Goal: Information Seeking & Learning: Find specific fact

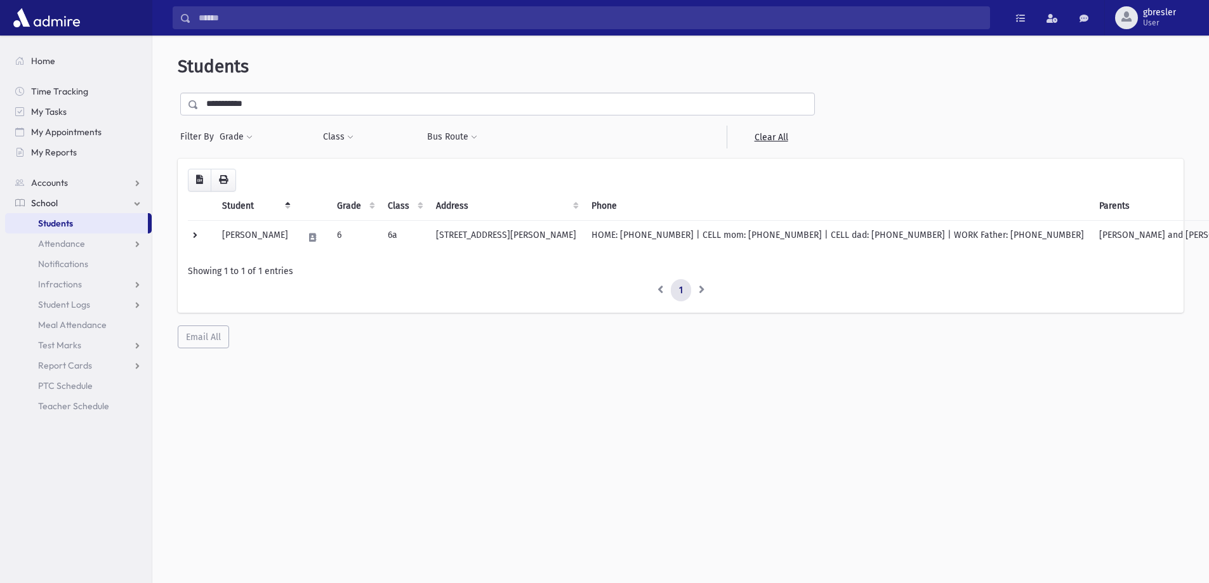
click at [117, 228] on link "Students" at bounding box center [76, 223] width 143 height 20
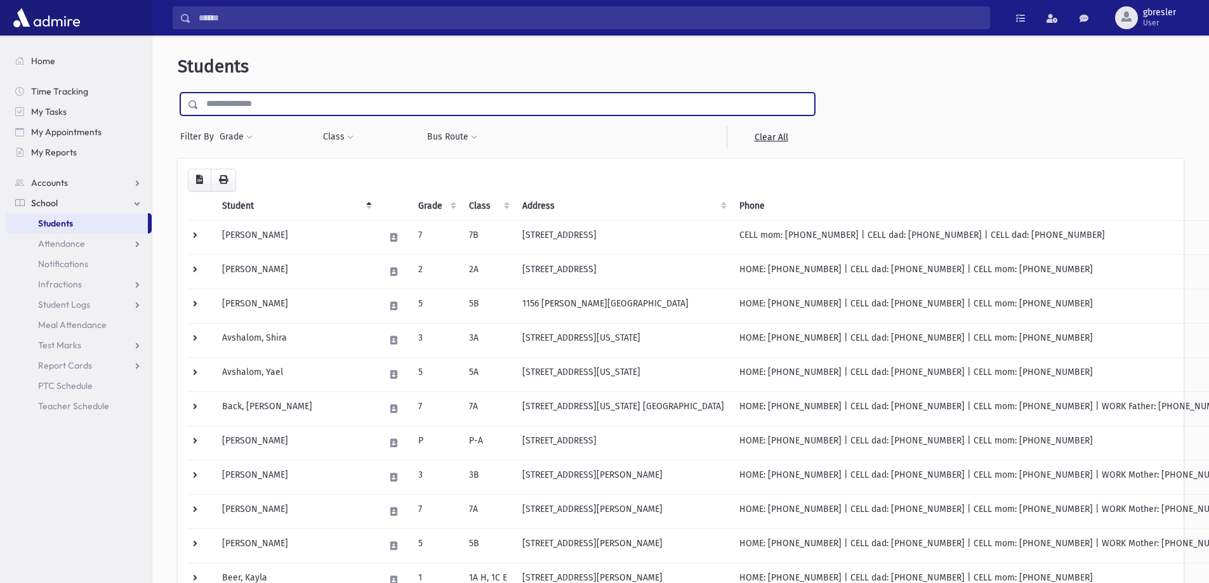
click at [268, 109] on input "text" at bounding box center [506, 104] width 615 height 23
type input "*****"
click at [178, 93] on input "submit" at bounding box center [196, 101] width 36 height 17
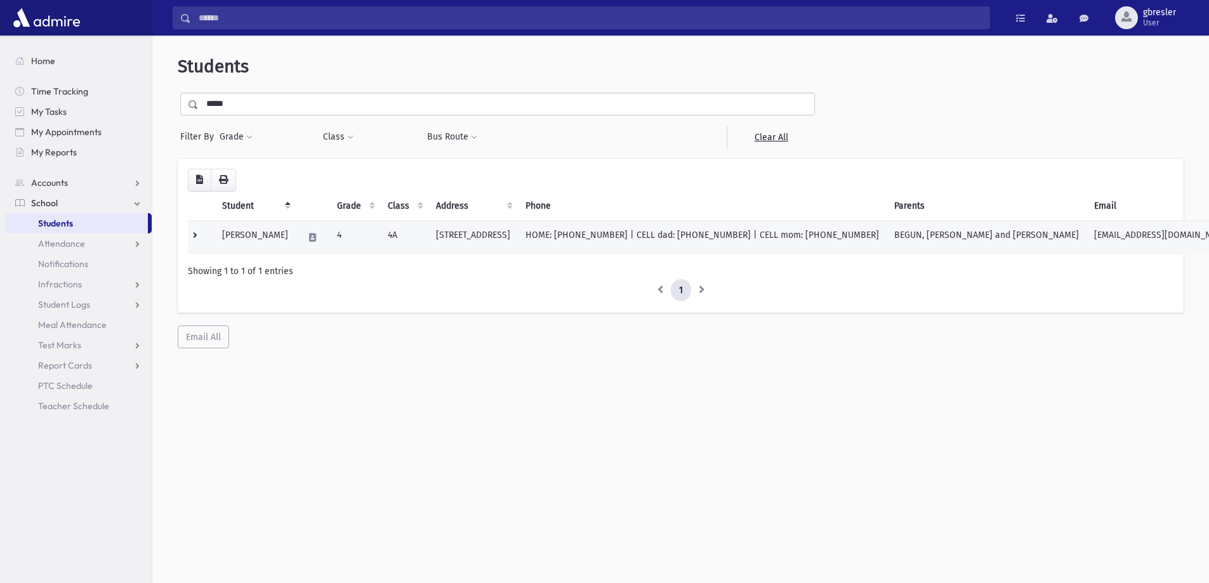
click at [272, 238] on td "[PERSON_NAME]" at bounding box center [254, 237] width 81 height 34
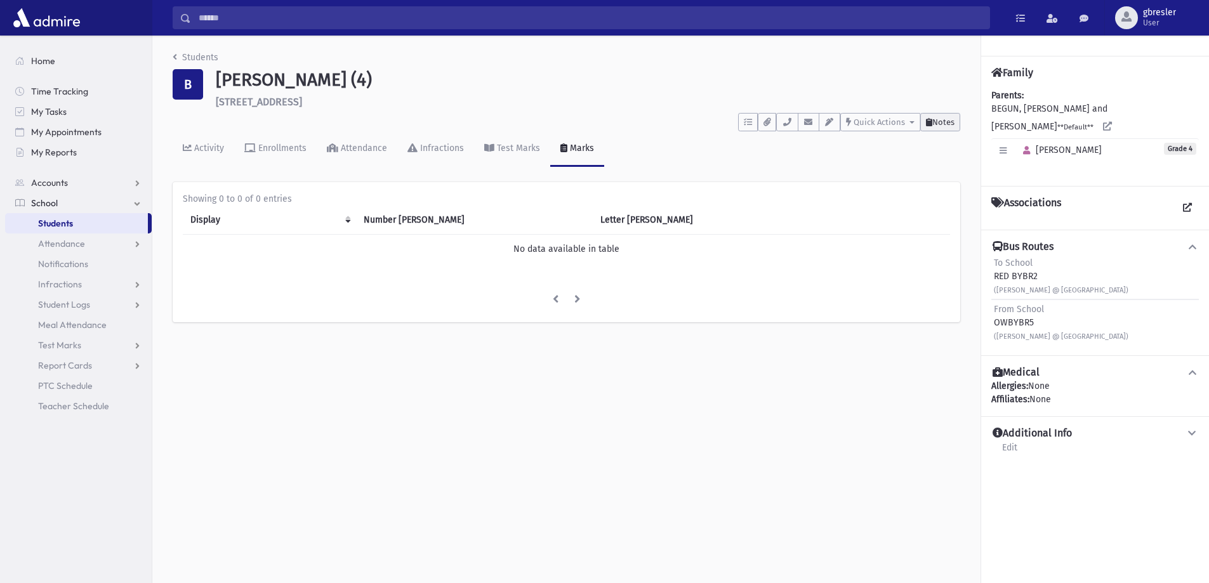
click at [945, 123] on span "Notes" at bounding box center [943, 122] width 22 height 10
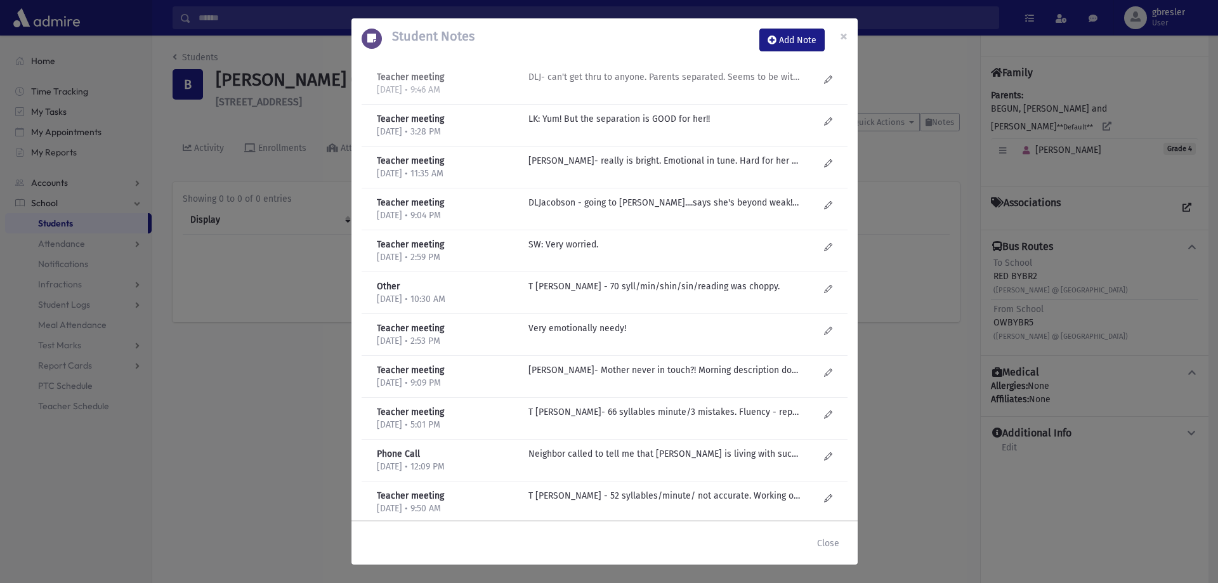
click at [681, 81] on p "DLJ- can't get thru to anyone. Parents separated. Seems to be with Dad. Struggl…" at bounding box center [665, 76] width 272 height 13
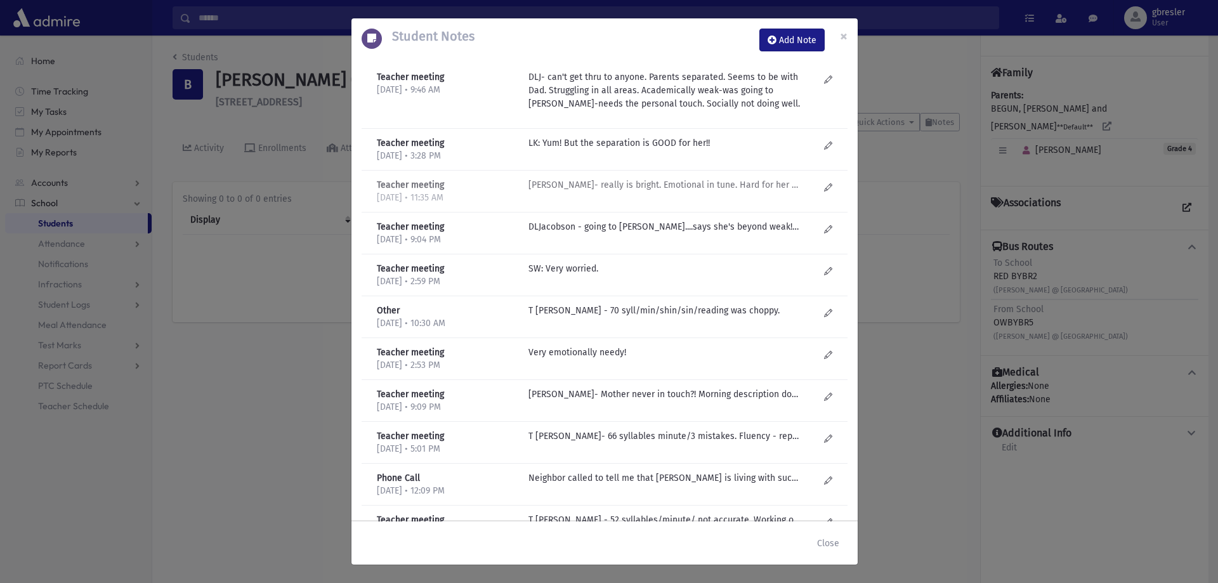
click at [643, 183] on p "DL Jacobson- really is bright. Emotional in tune. Hard for her socially-too sen…" at bounding box center [665, 184] width 272 height 13
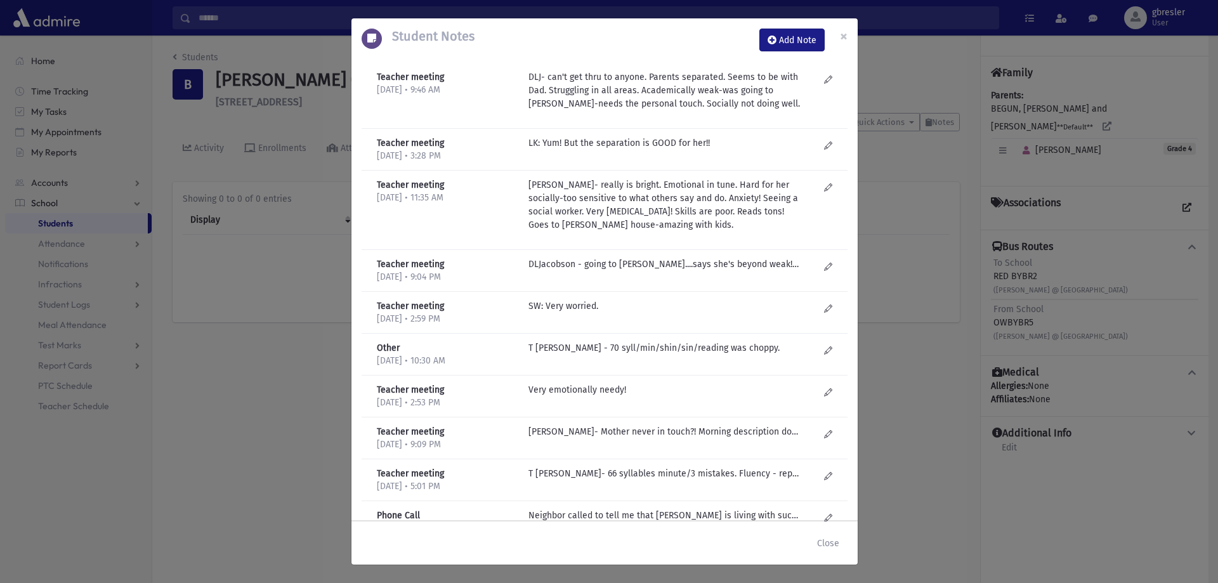
click at [604, 255] on div "Teacher meeting 11/18/2024 • 9:04 PM DLJacobson - going to Rivky Knopf....says …" at bounding box center [605, 271] width 486 height 42
click at [605, 260] on p "DLJacobson - going to Rivky Knopf....says she's beyond weak! Needs help with ev…" at bounding box center [665, 264] width 272 height 13
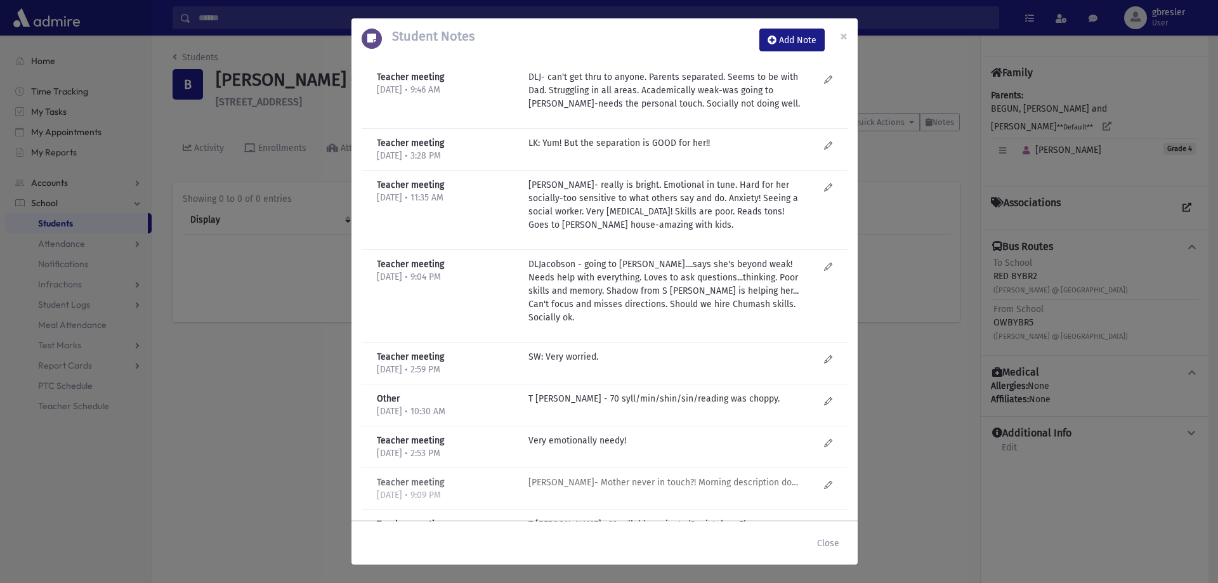
click at [698, 482] on p "L Schnittlinger- Mother never in touch?! Morning description doesn't sound func…" at bounding box center [665, 482] width 272 height 13
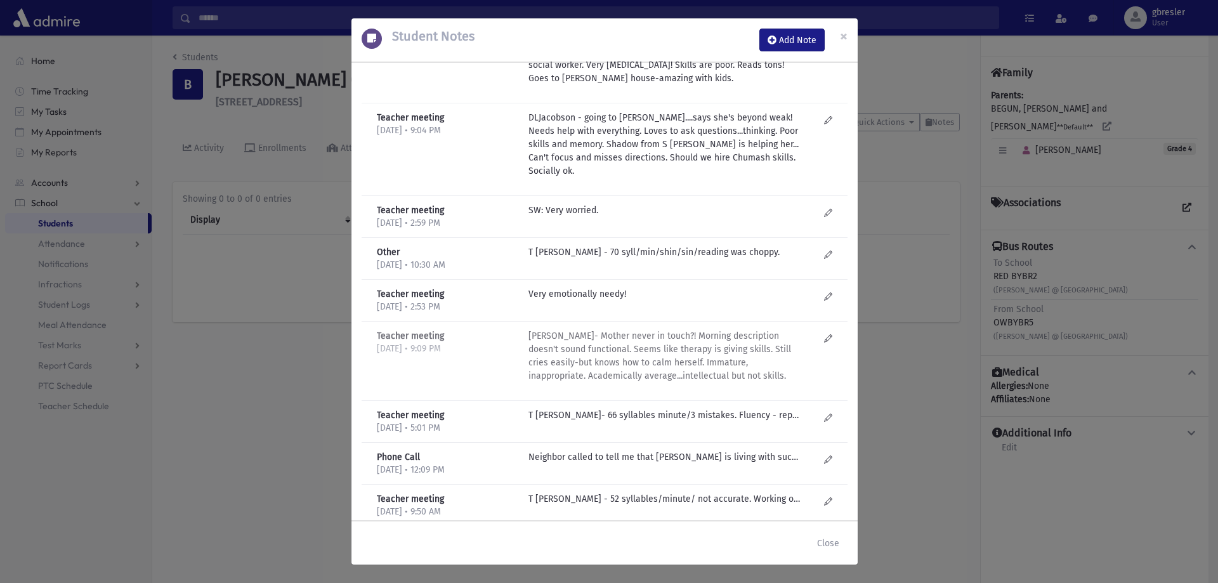
scroll to position [190, 0]
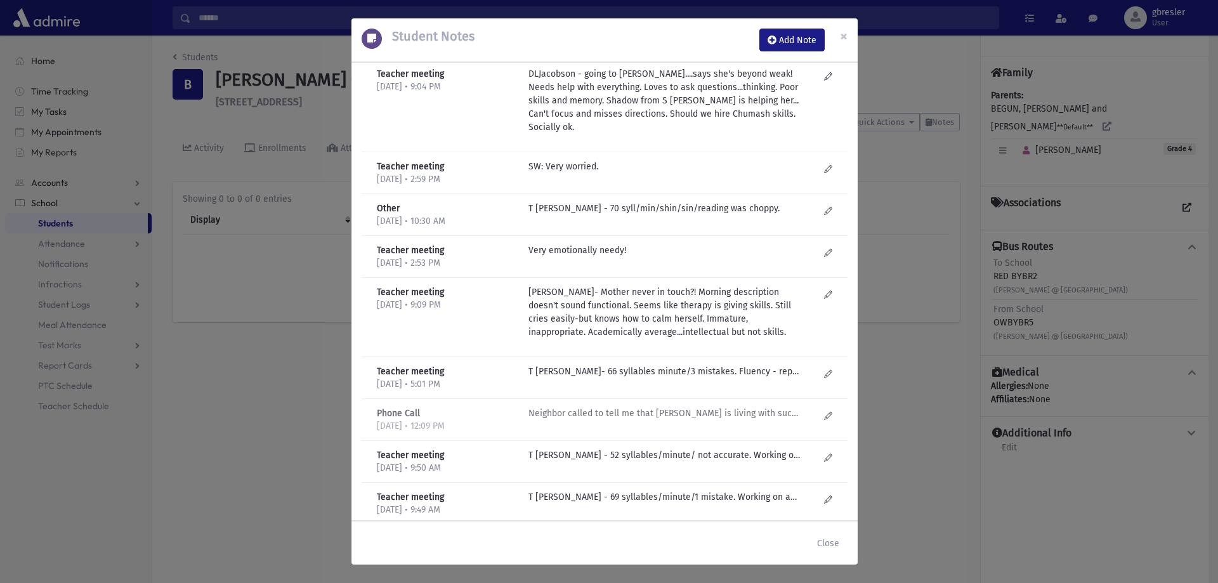
click at [711, 412] on p "Neighbor called to tell me that Esther is living with such dysfunction. Parents…" at bounding box center [665, 413] width 272 height 13
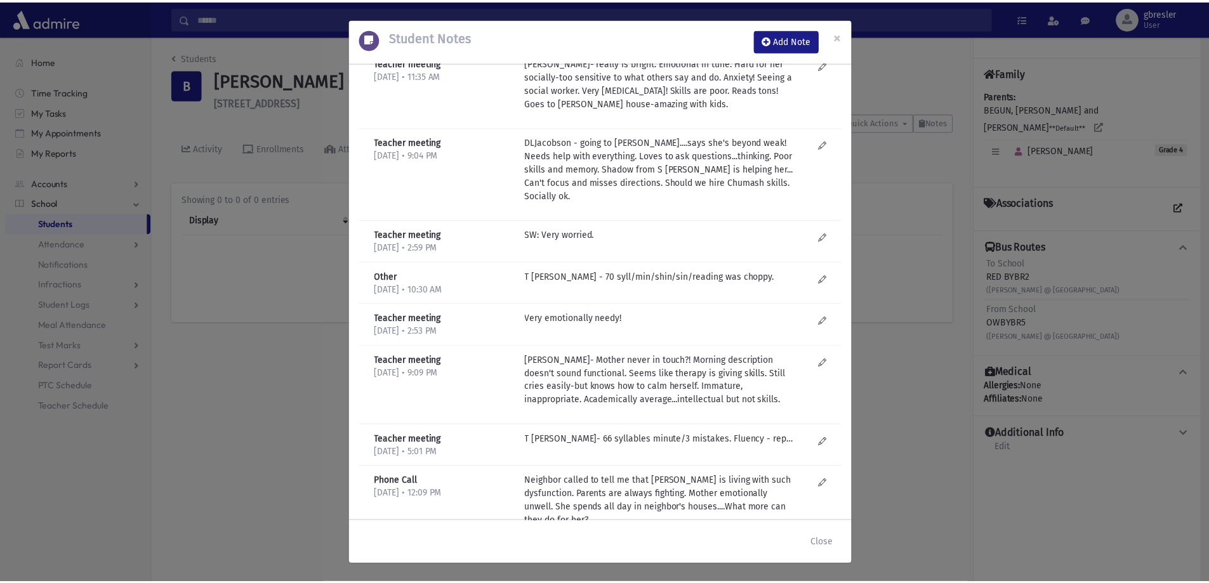
scroll to position [0, 0]
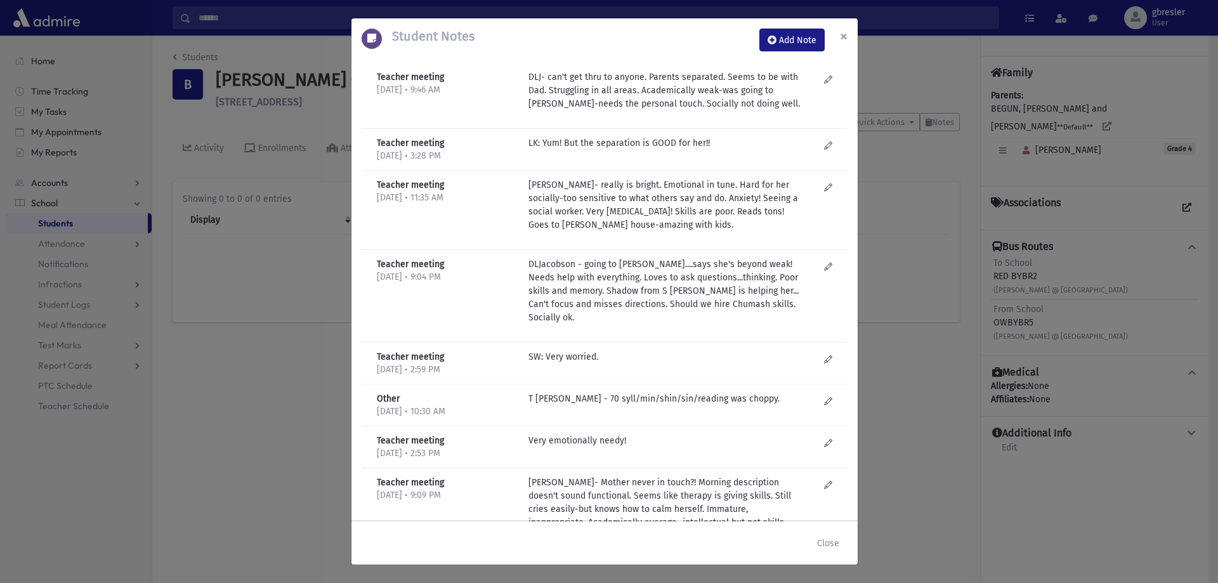
click at [845, 36] on span "×" at bounding box center [844, 36] width 8 height 18
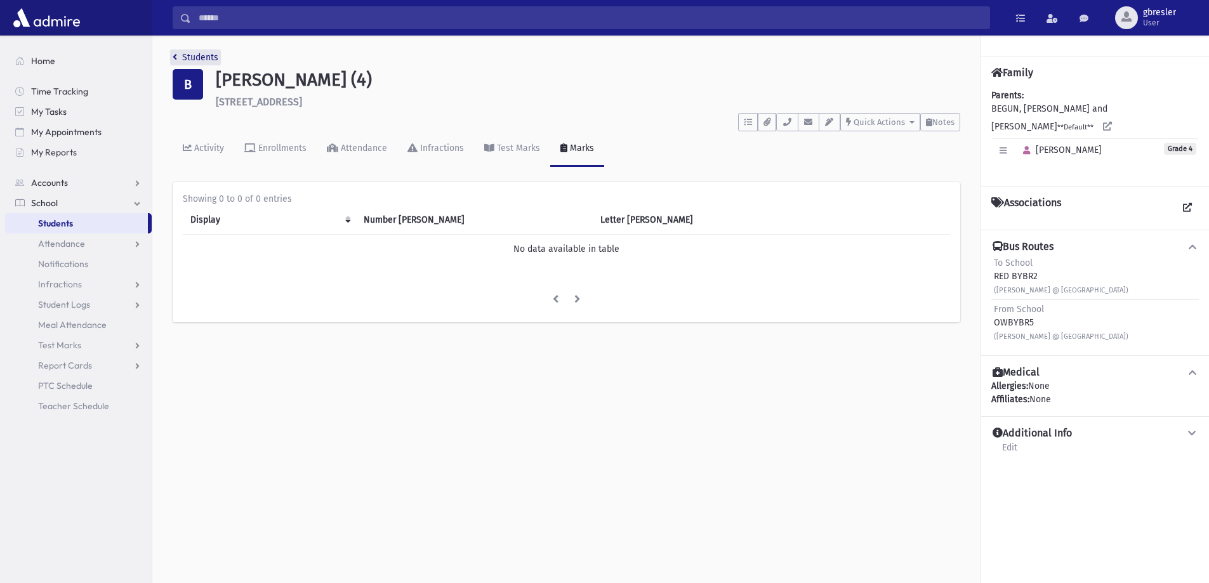
click at [183, 55] on link "Students" at bounding box center [196, 57] width 46 height 11
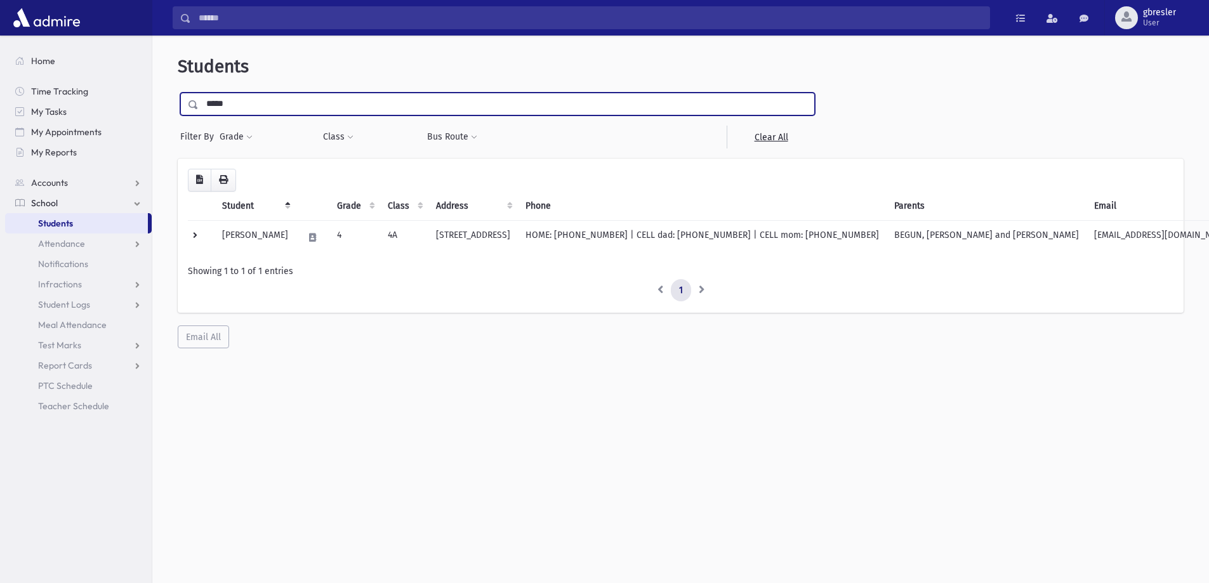
drag, startPoint x: 240, startPoint y: 102, endPoint x: 216, endPoint y: 114, distance: 27.0
click at [216, 114] on input "*****" at bounding box center [506, 104] width 615 height 23
type input "******"
click at [178, 93] on input "submit" at bounding box center [196, 101] width 36 height 17
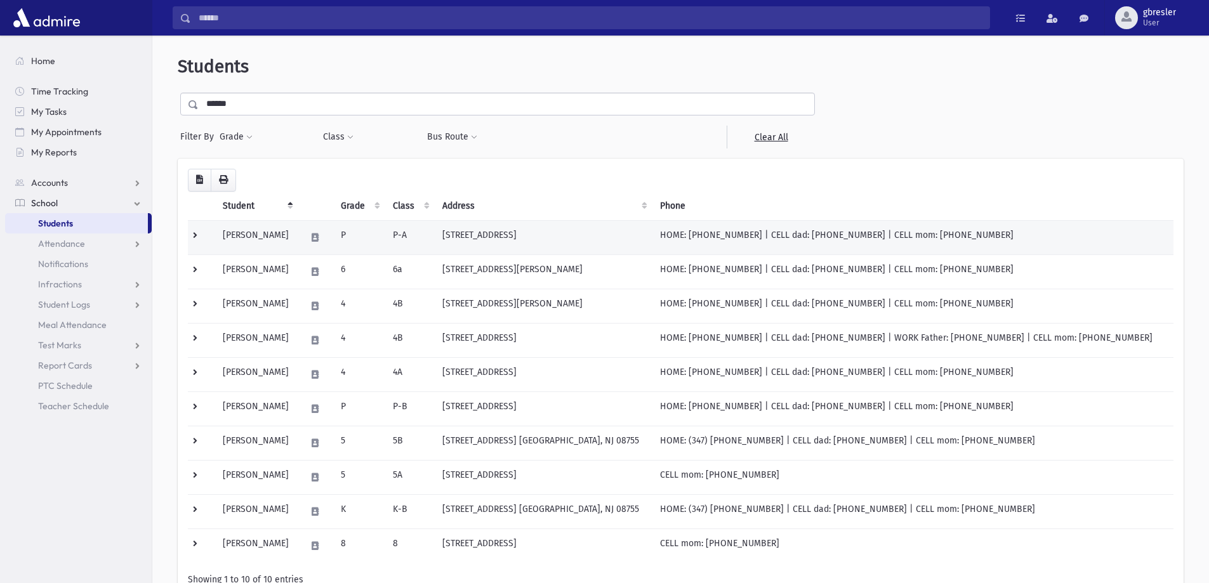
click at [261, 238] on td "Berger, Aliza" at bounding box center [256, 237] width 83 height 34
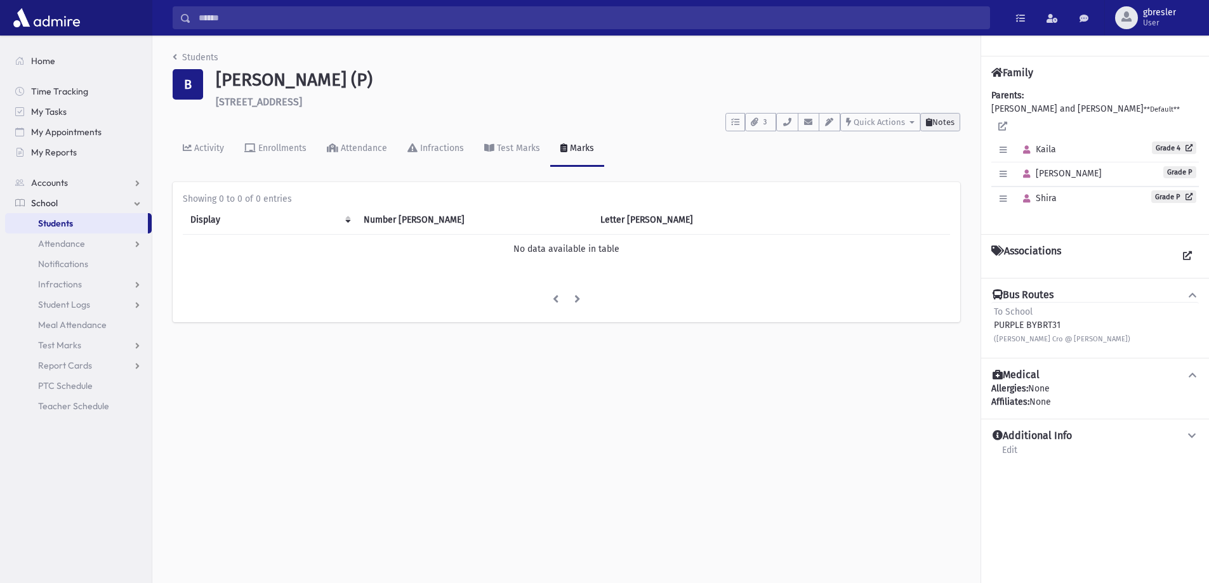
click at [952, 117] on span "Notes" at bounding box center [943, 122] width 22 height 10
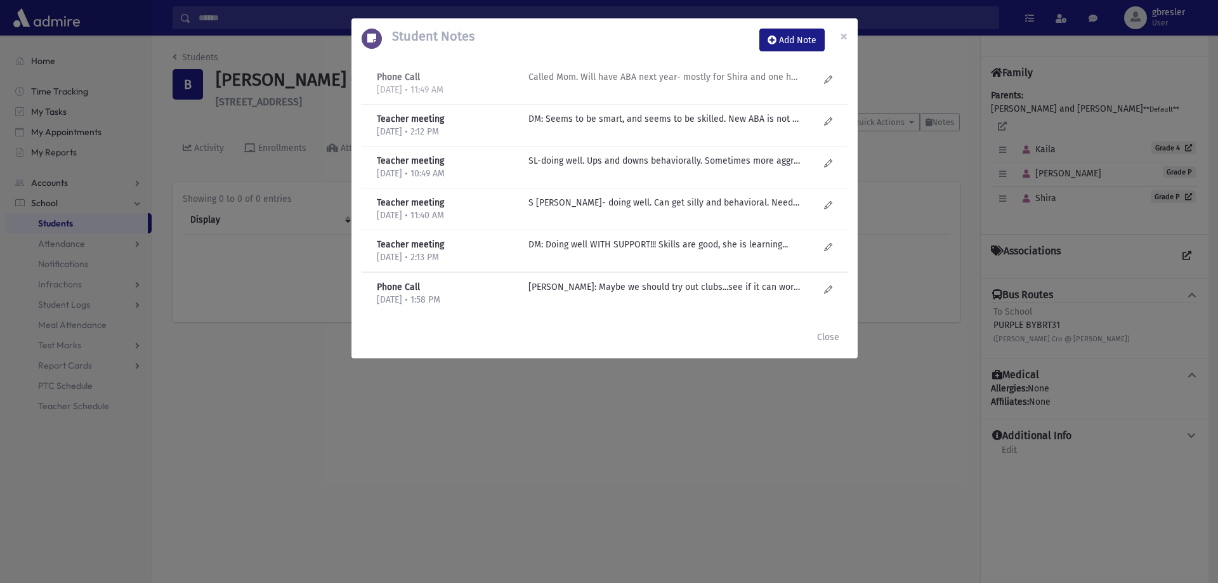
click at [681, 81] on p "Called Mom. Will have ABA next year- mostly for Shira and one hour for [PERSON_…" at bounding box center [665, 76] width 272 height 13
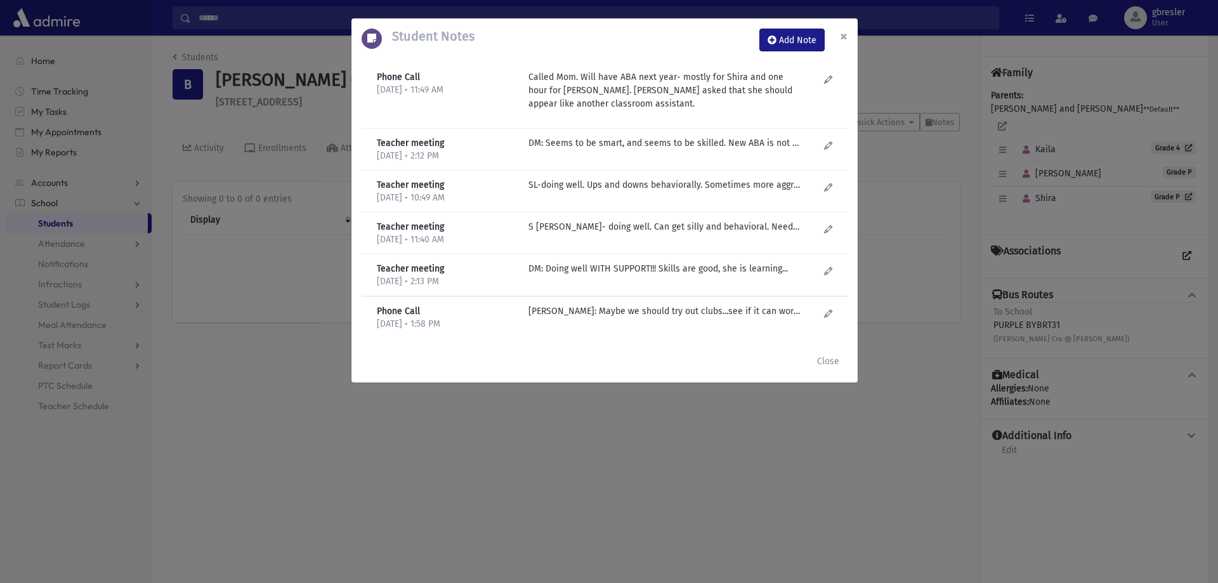
click at [841, 35] on span "×" at bounding box center [844, 36] width 8 height 18
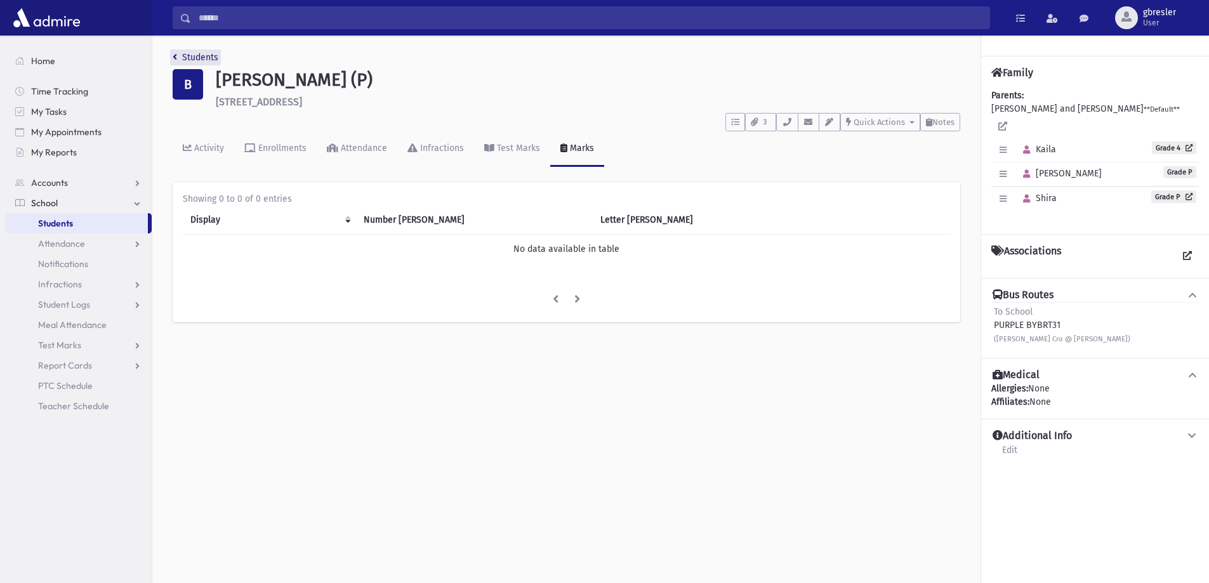
click at [212, 57] on link "Students" at bounding box center [196, 57] width 46 height 11
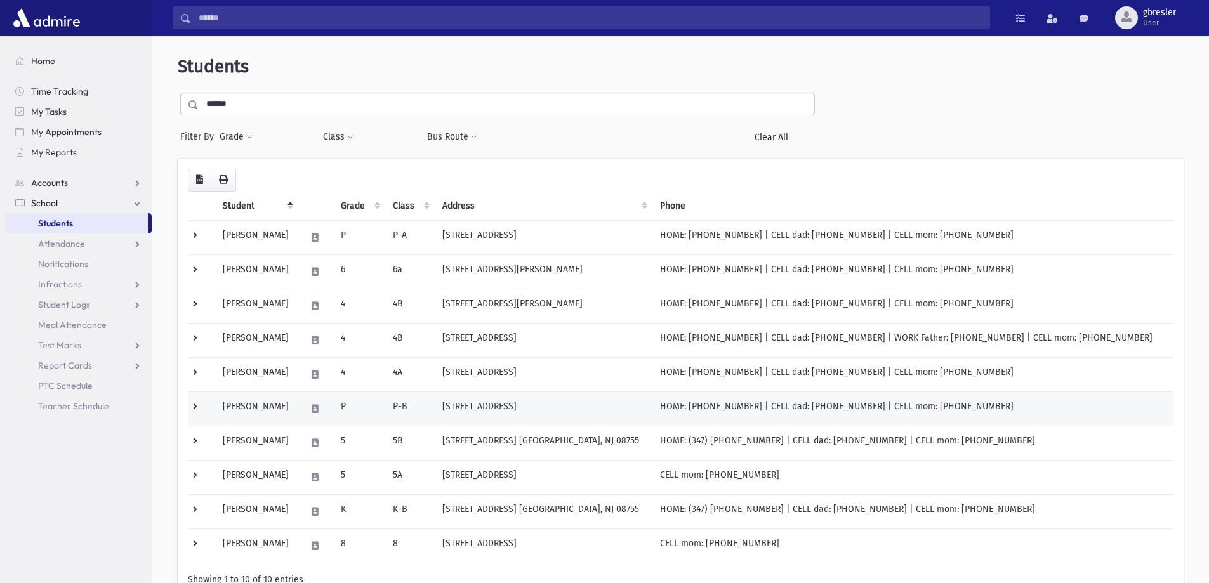
click at [266, 407] on td "Berger, Shira" at bounding box center [256, 408] width 83 height 34
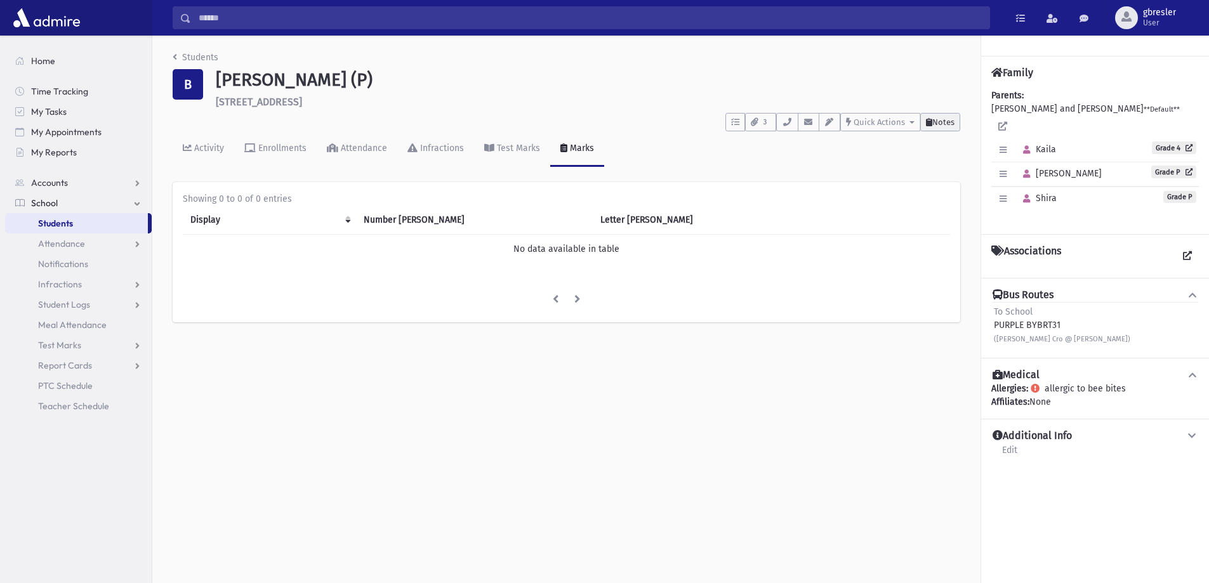
click at [954, 126] on span "Notes" at bounding box center [943, 122] width 22 height 10
